Goal: Transaction & Acquisition: Purchase product/service

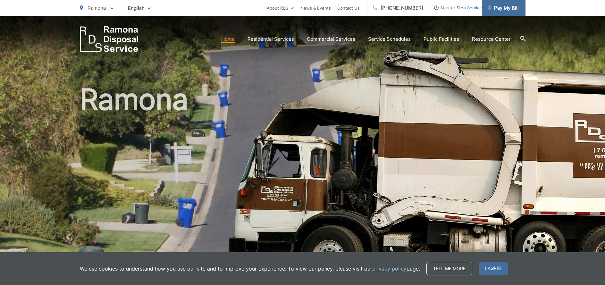
click at [507, 5] on span "Pay My Bill" at bounding box center [503, 8] width 30 height 8
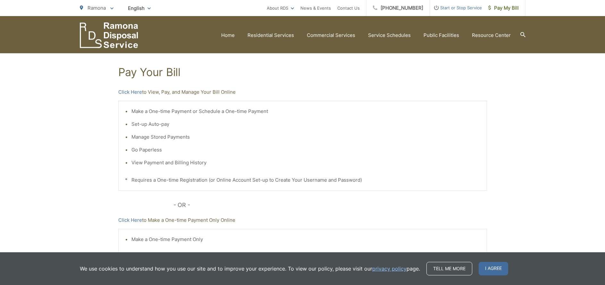
scroll to position [64, 0]
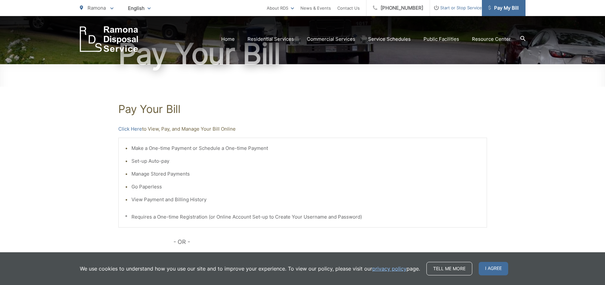
click at [515, 5] on span "Pay My Bill" at bounding box center [503, 8] width 30 height 8
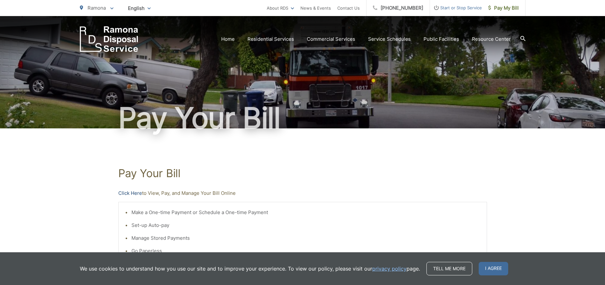
click at [132, 193] on link "Click Here" at bounding box center [130, 193] width 24 height 8
